Goal: Transaction & Acquisition: Register for event/course

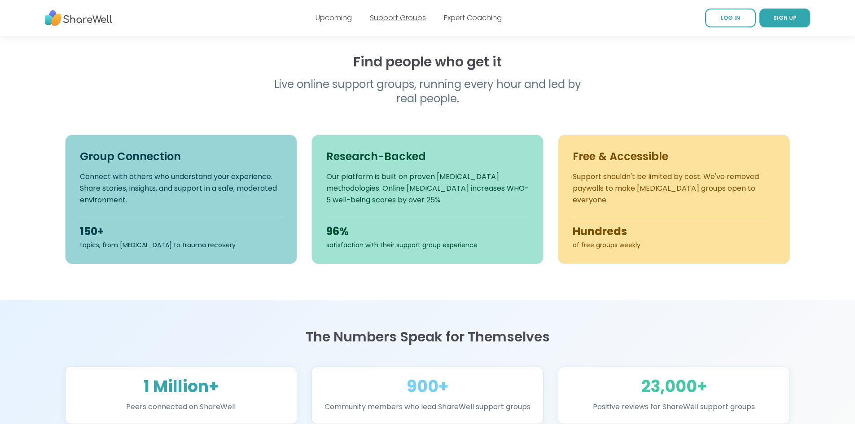
click at [417, 17] on link "Support Groups" at bounding box center [398, 18] width 56 height 10
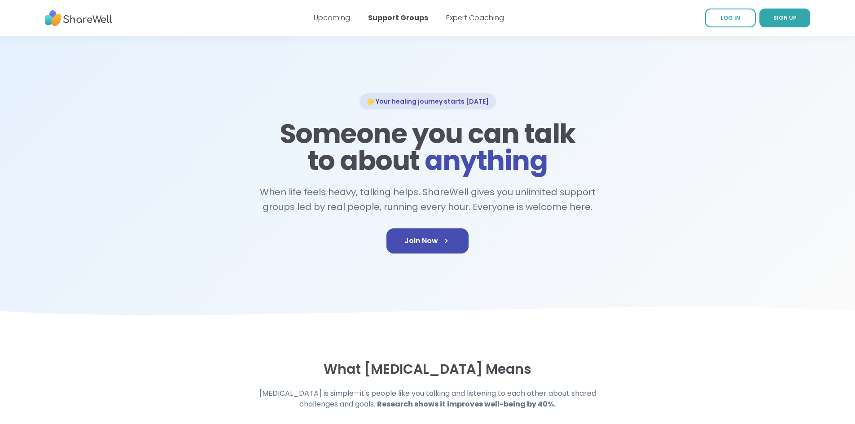
click at [437, 228] on div "🌟 Your healing journey starts today Someone you can talk to about anything When…" at bounding box center [428, 180] width 726 height 175
click at [438, 238] on link "Join Now" at bounding box center [428, 241] width 82 height 25
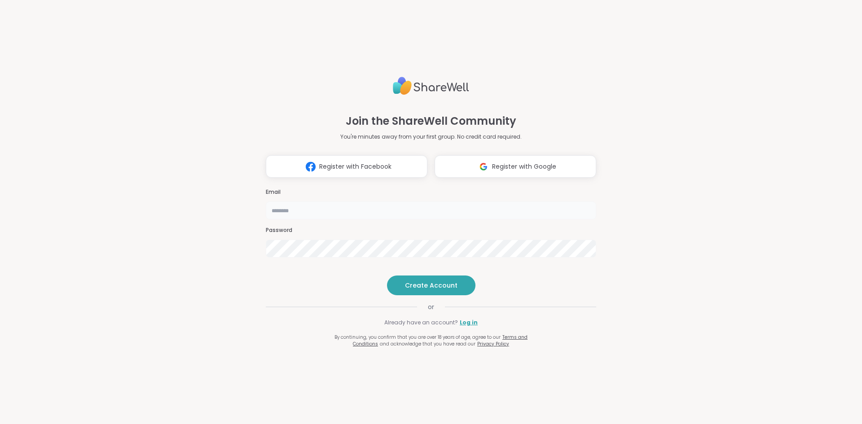
click at [438, 202] on input "email" at bounding box center [431, 211] width 330 height 18
click at [684, 239] on div "Join the ShareWell Community You're minutes away from your first group. No cred…" at bounding box center [431, 212] width 862 height 424
